Goal: Task Accomplishment & Management: Use online tool/utility

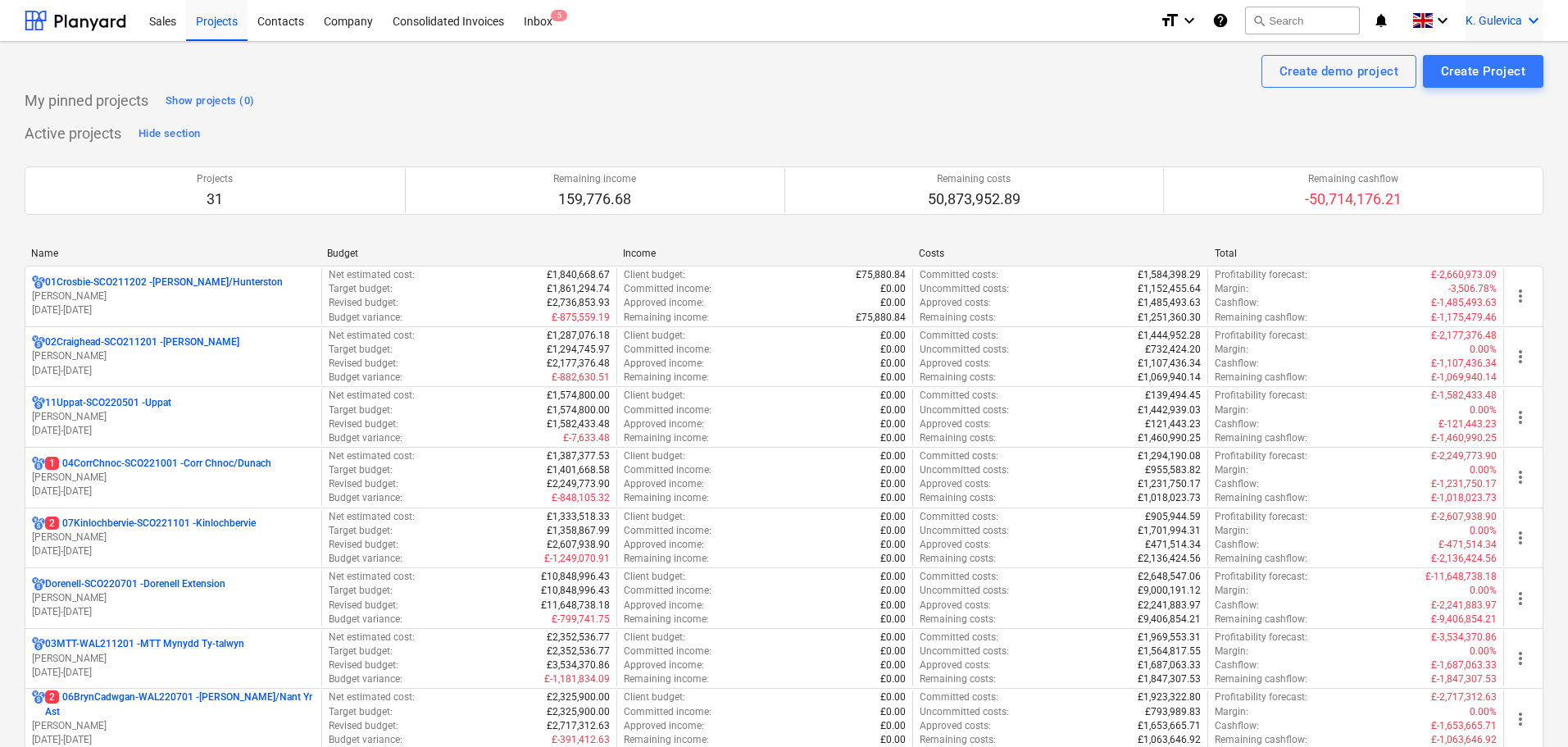
click at [1501, 19] on span "K. Gulevica" at bounding box center [1494, 20] width 57 height 13
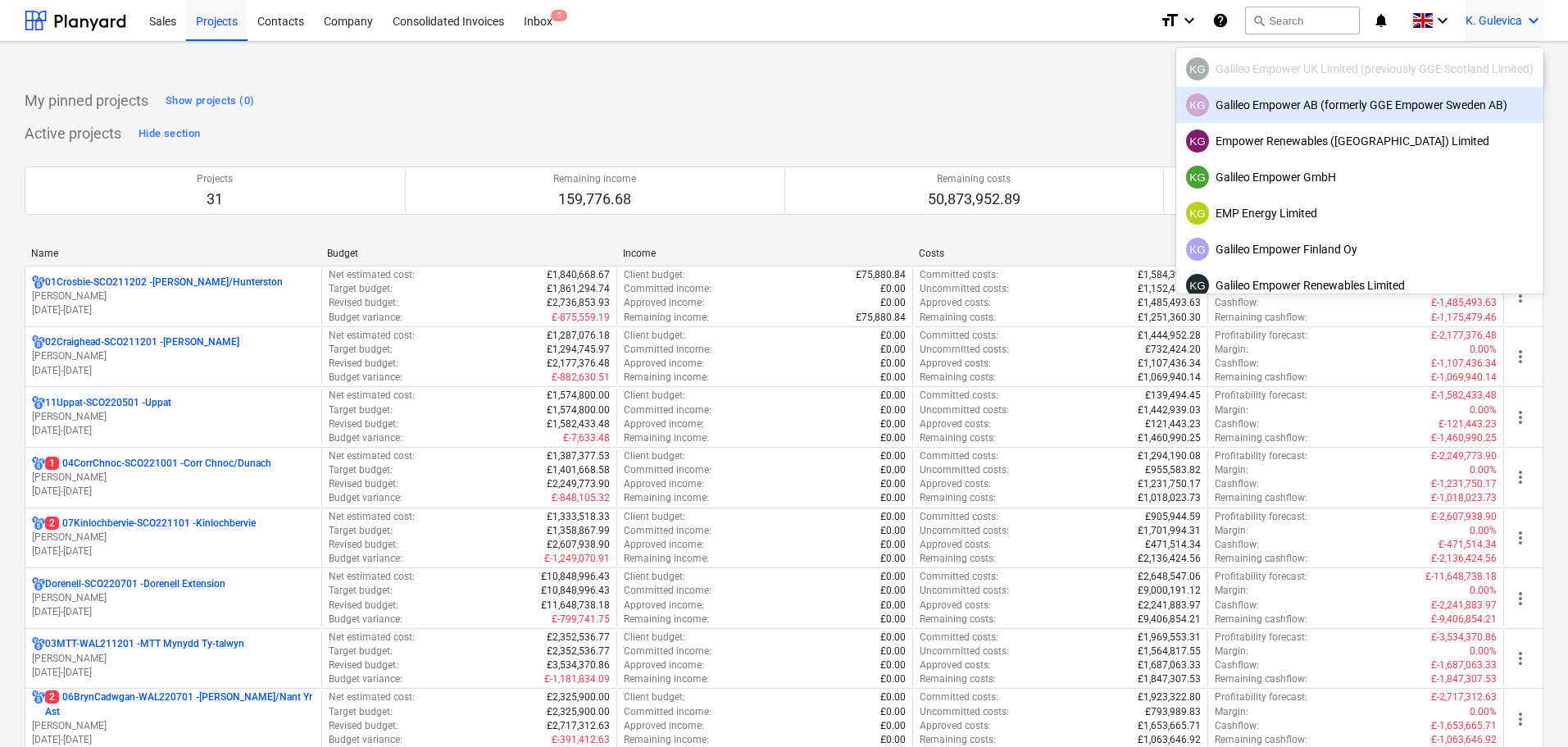
click at [1284, 101] on div "KG Galileo Empower AB (formerly GGE Empower Sweden AB)" at bounding box center [1360, 105] width 348 height 23
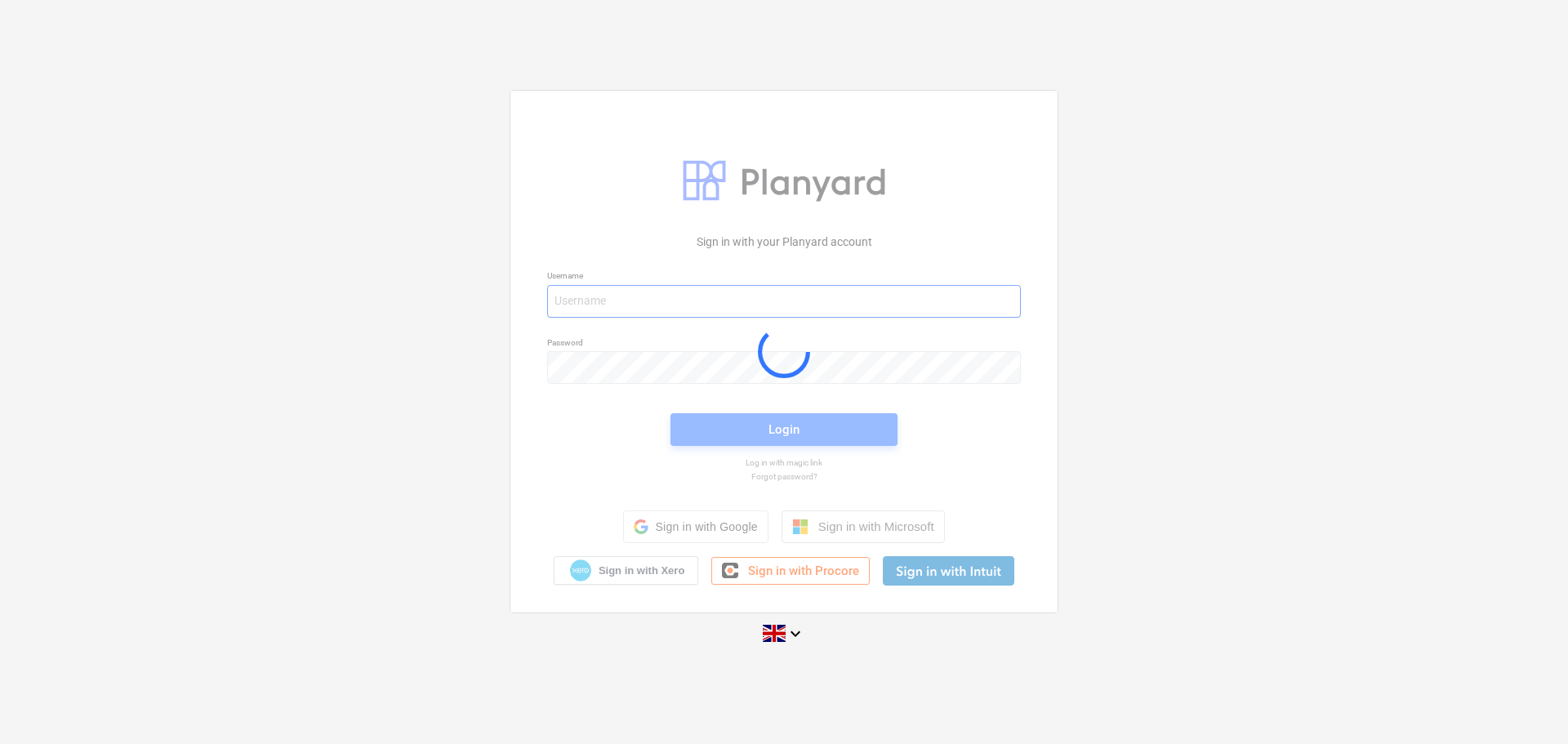
type input "kg+2@empower-re.ie"
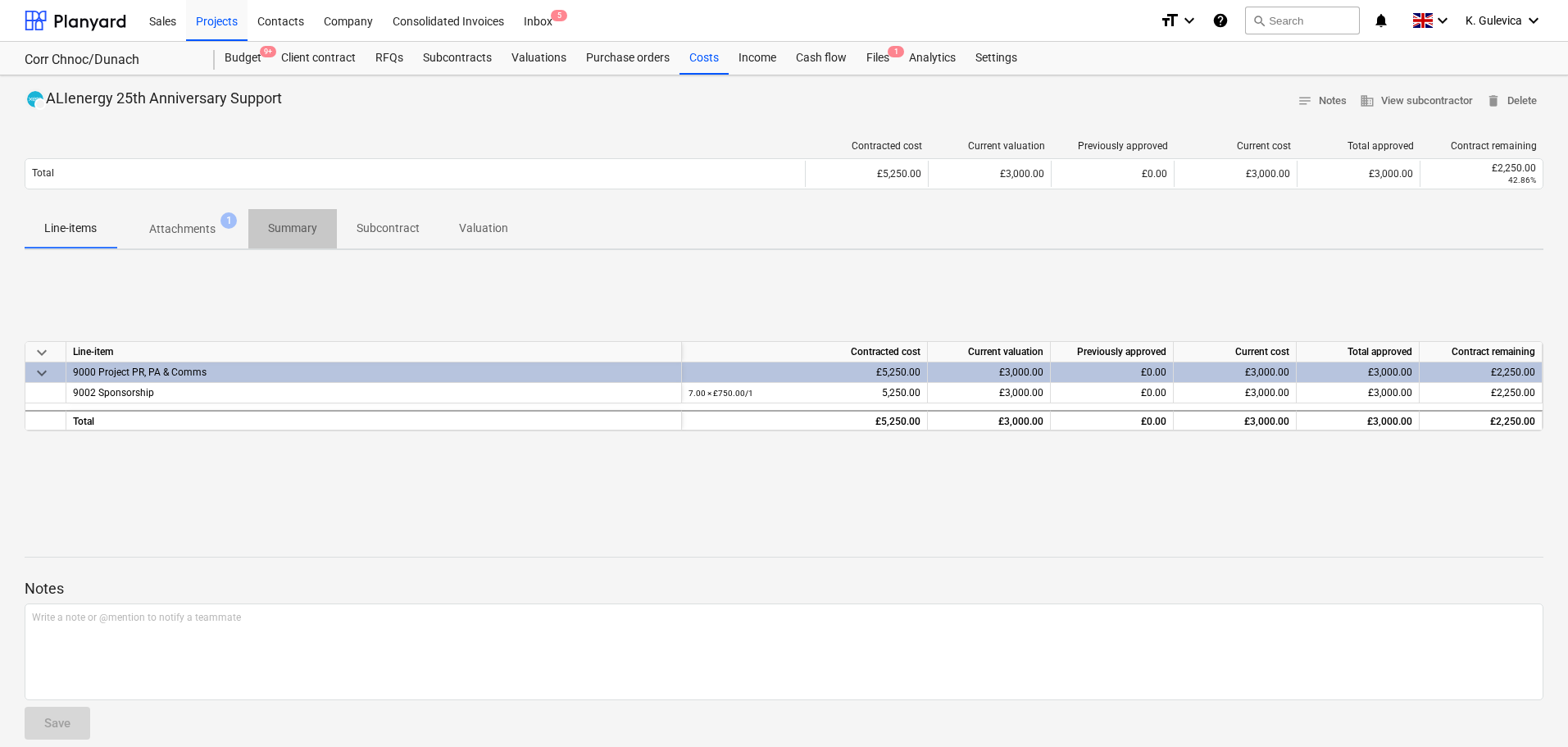
click at [305, 229] on p "Summary" at bounding box center [293, 229] width 49 height 17
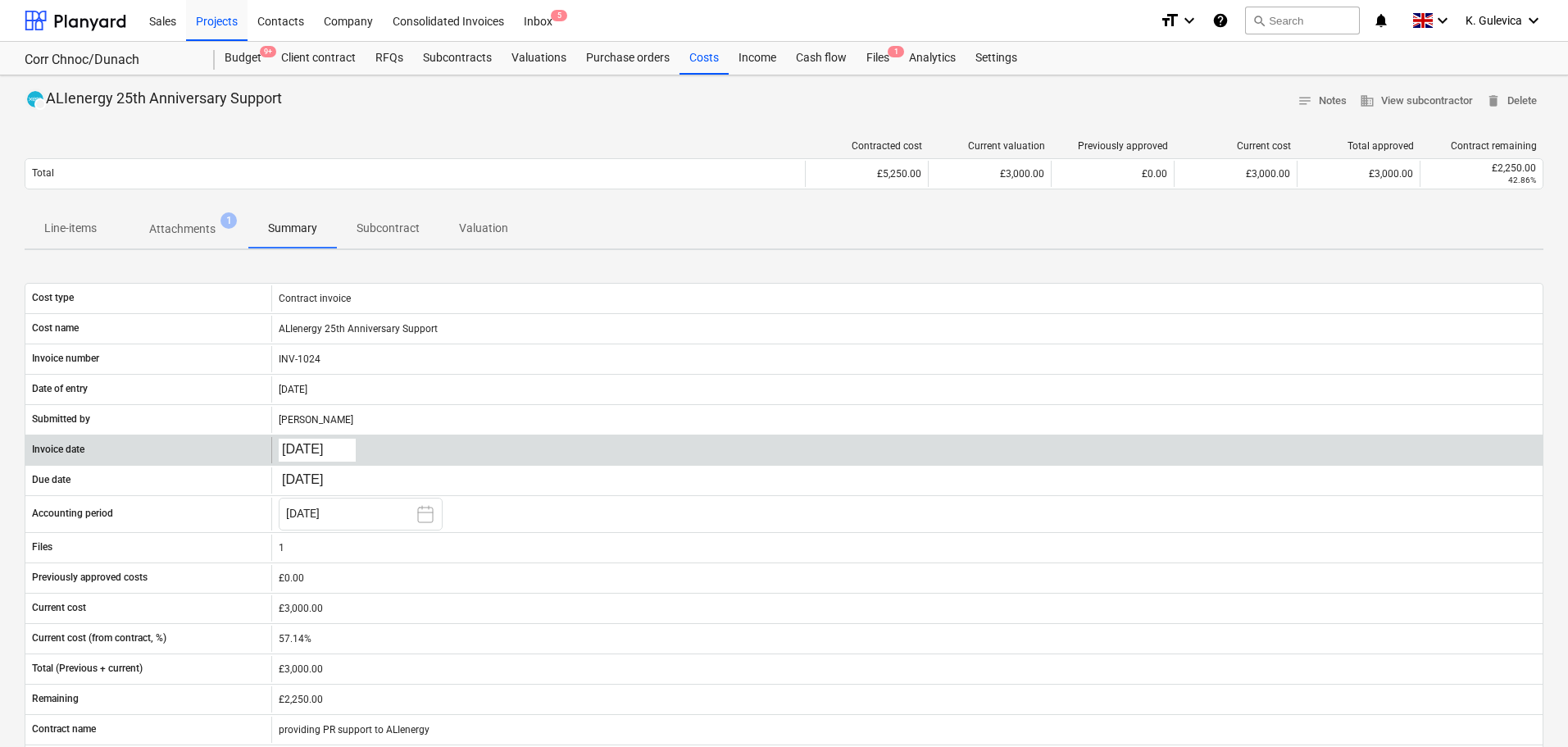
click at [325, 448] on body "Sales Projects Contacts Company Consolidated Invoices Inbox 5 format_size keybo…" at bounding box center [784, 373] width 1568 height 747
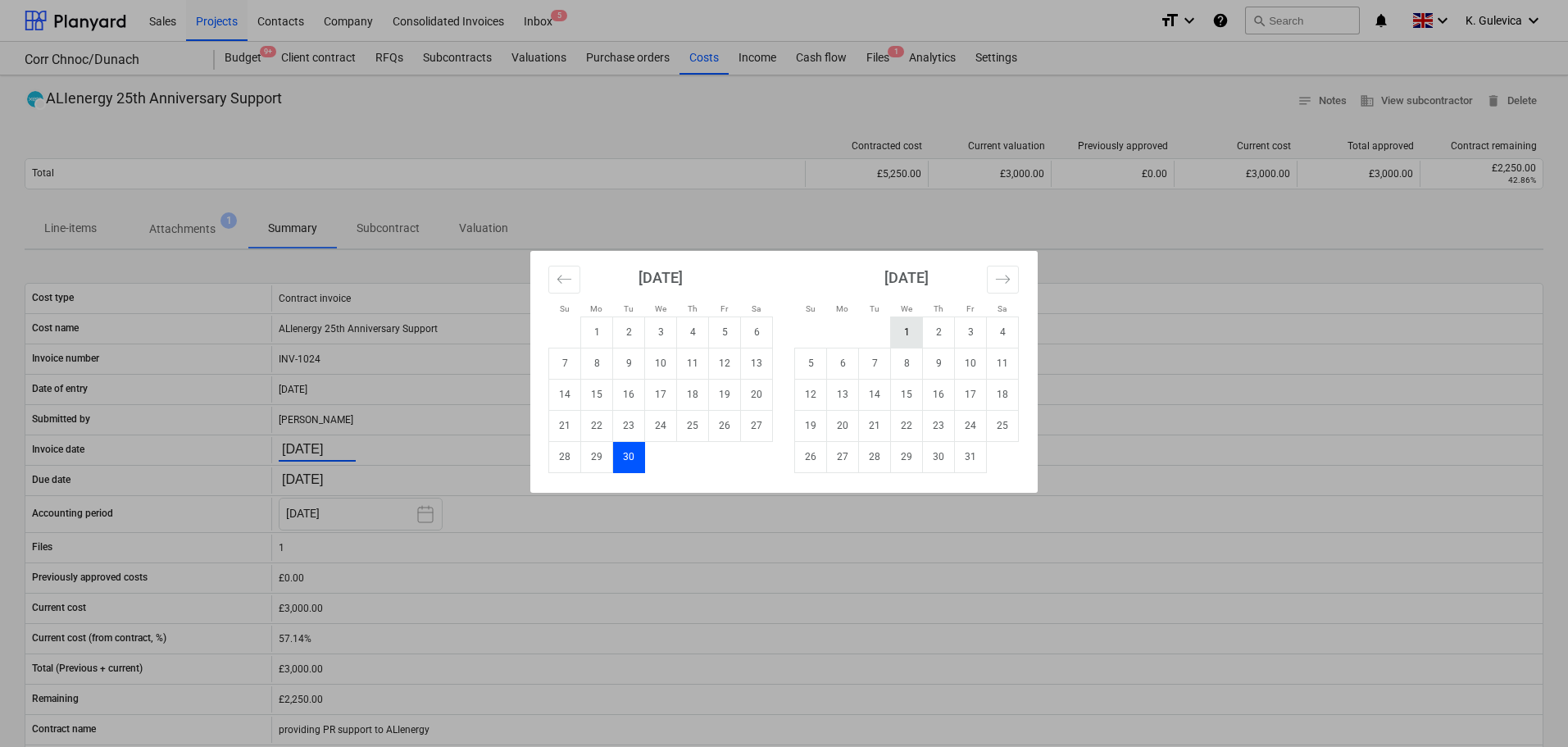
click at [908, 325] on td "1" at bounding box center [907, 332] width 32 height 31
type input "[DATE]"
